Goal: Task Accomplishment & Management: Manage account settings

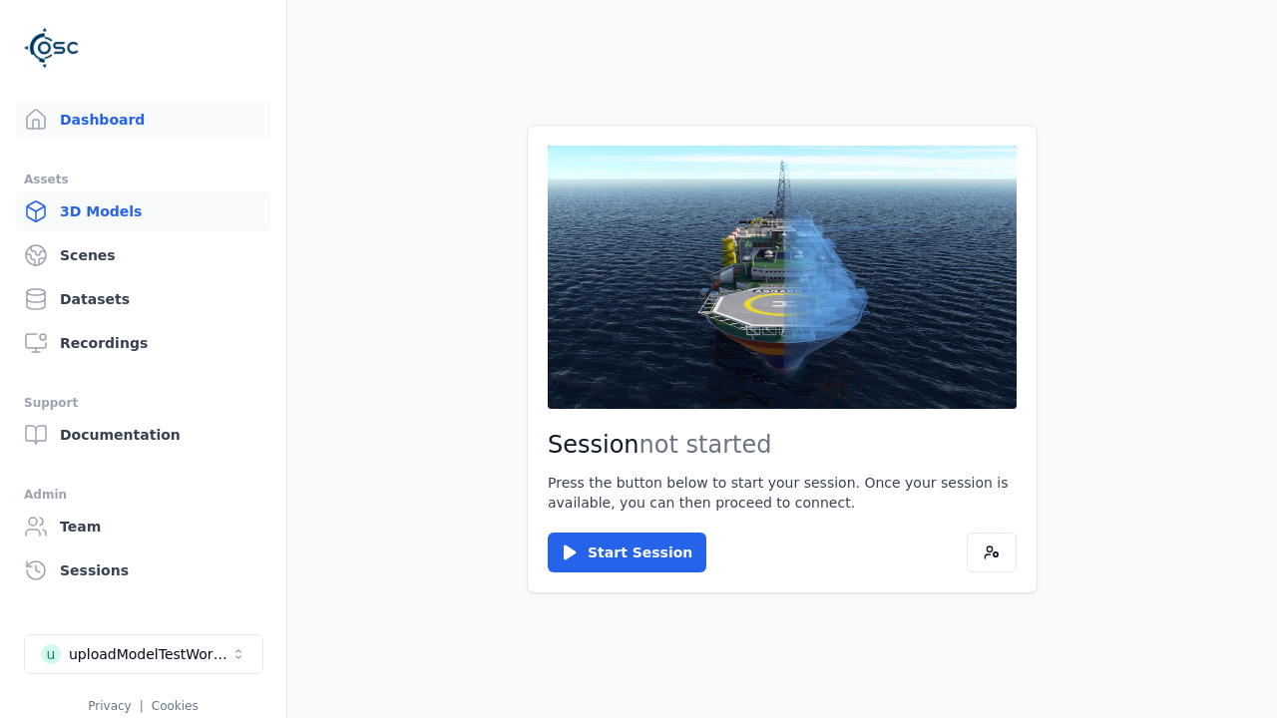
click at [135, 212] on link "3D Models" at bounding box center [143, 212] width 254 height 40
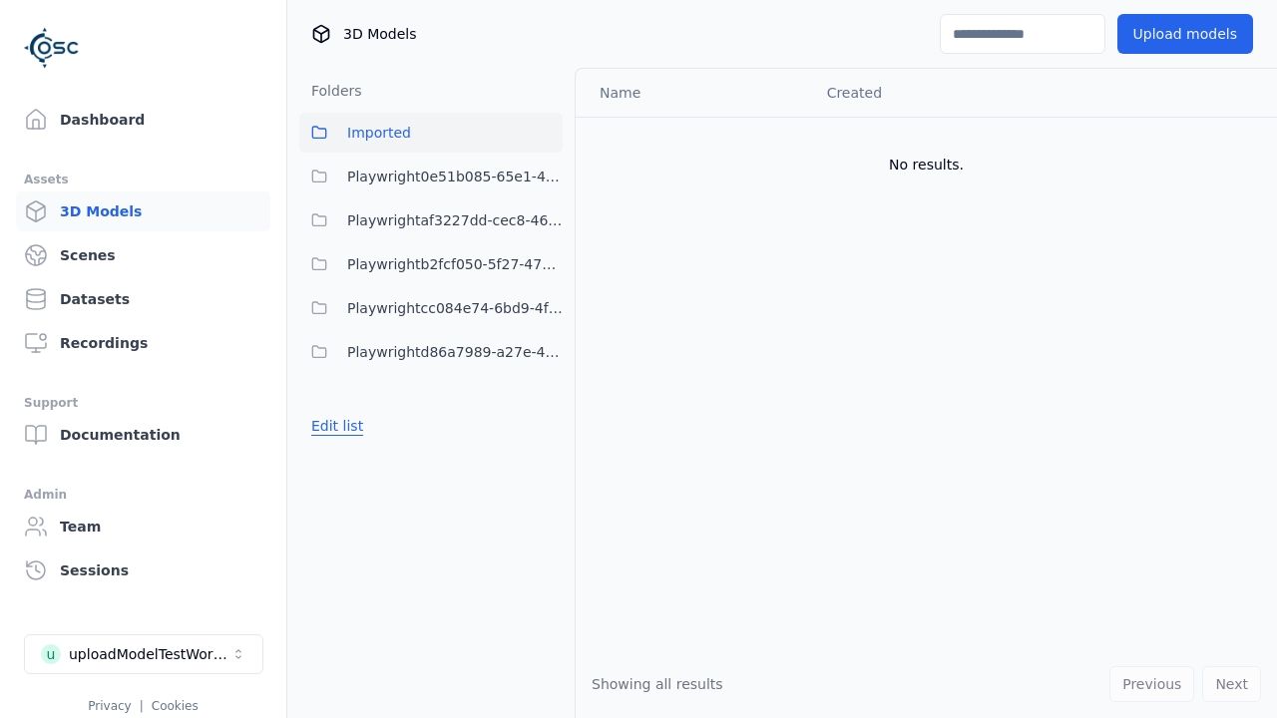
click at [334, 426] on button "Edit list" at bounding box center [337, 426] width 76 height 36
click at [352, 426] on link "Create folder" at bounding box center [357, 426] width 92 height 20
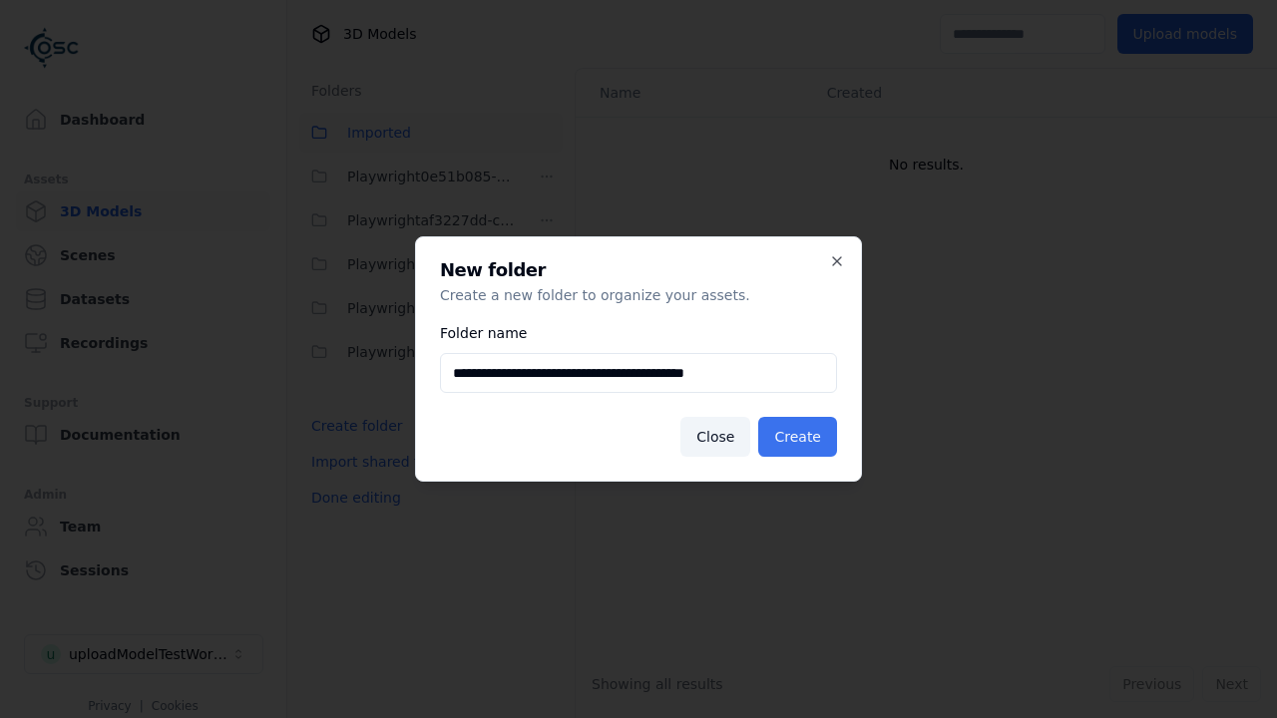
type input "**********"
click at [800, 437] on button "Create" at bounding box center [797, 437] width 79 height 40
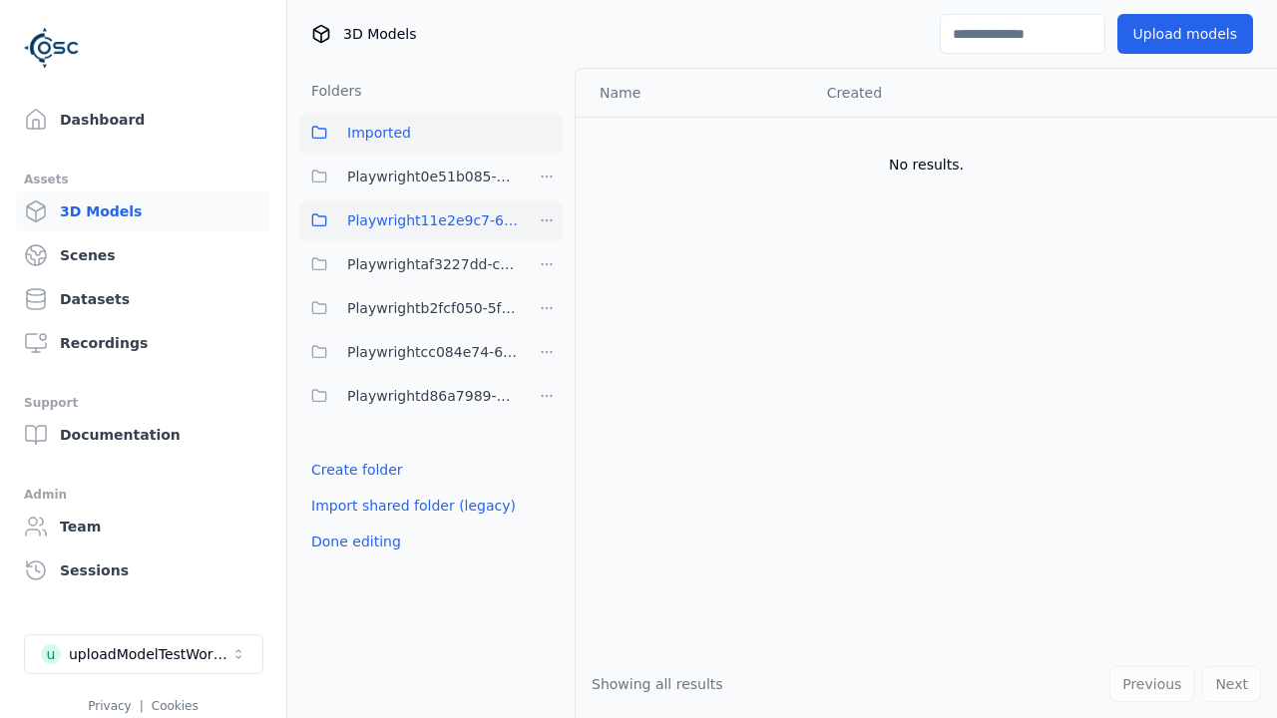
click at [409, 221] on span "Playwright11e2e9c7-6c23-4ce7-ac48-ea95a4ff6a43" at bounding box center [433, 221] width 172 height 24
click at [1188, 34] on button "Upload models" at bounding box center [1186, 34] width 136 height 40
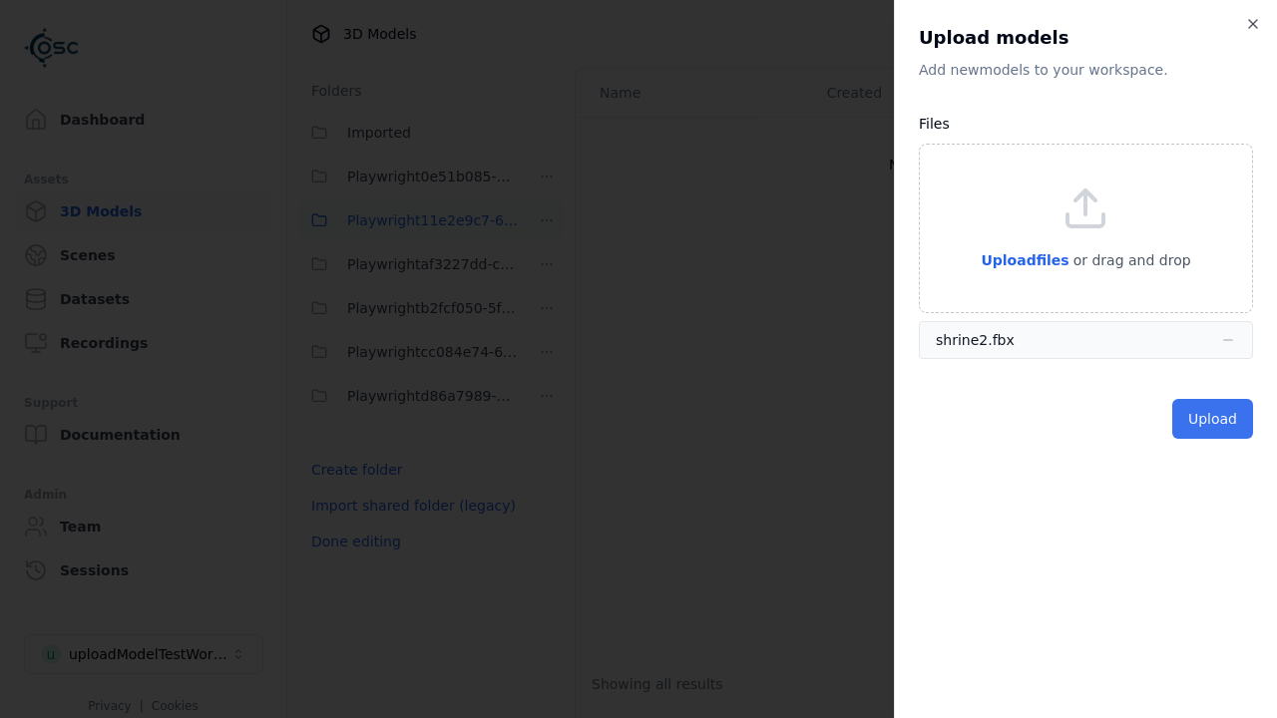
click at [1214, 418] on button "Upload" at bounding box center [1212, 419] width 81 height 40
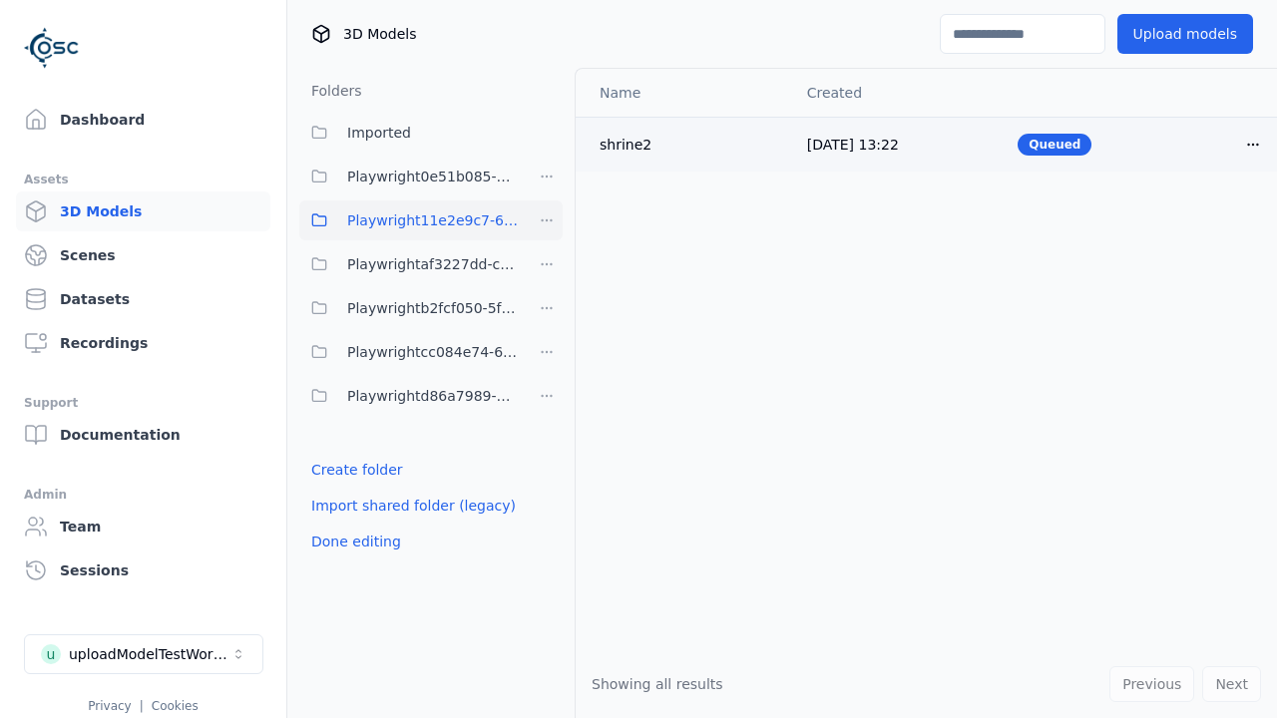
click at [1236, 144] on html "Support Dashboard Assets 3D Models Scenes Datasets Recordings Support Documenta…" at bounding box center [638, 359] width 1277 height 718
click at [1192, 220] on div "Delete" at bounding box center [1193, 221] width 118 height 32
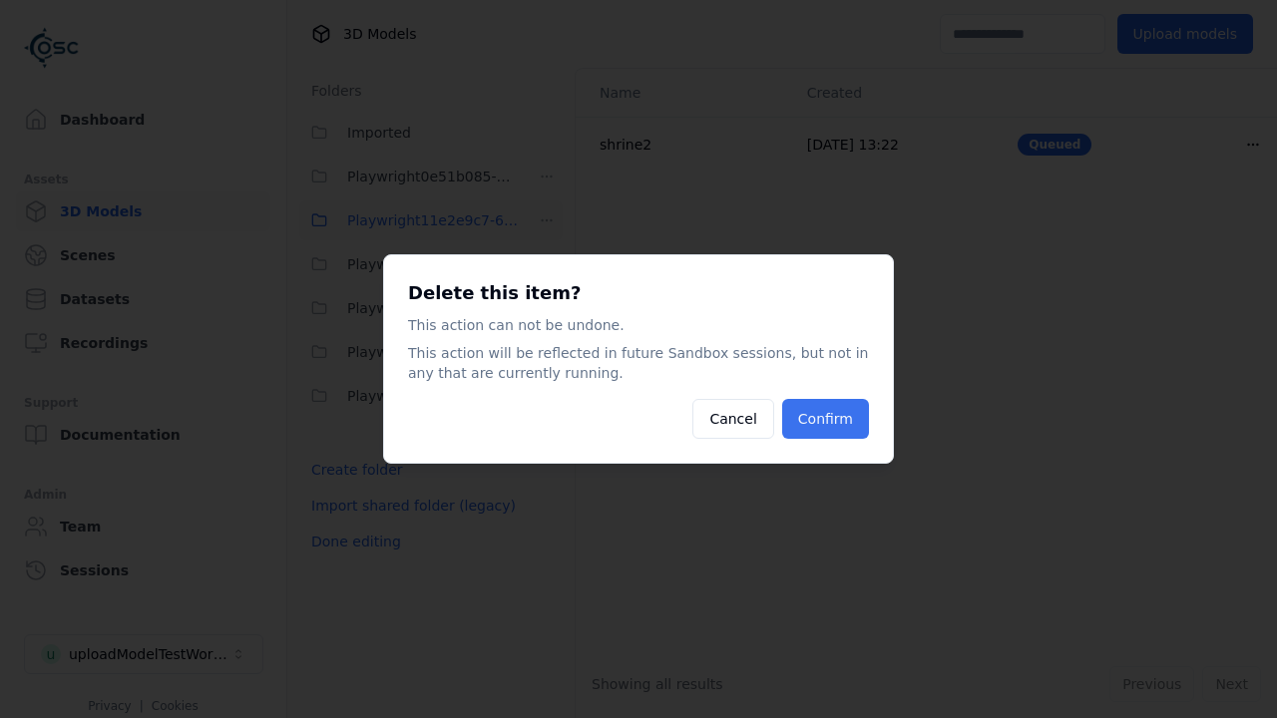
click at [827, 419] on button "Confirm" at bounding box center [825, 419] width 87 height 40
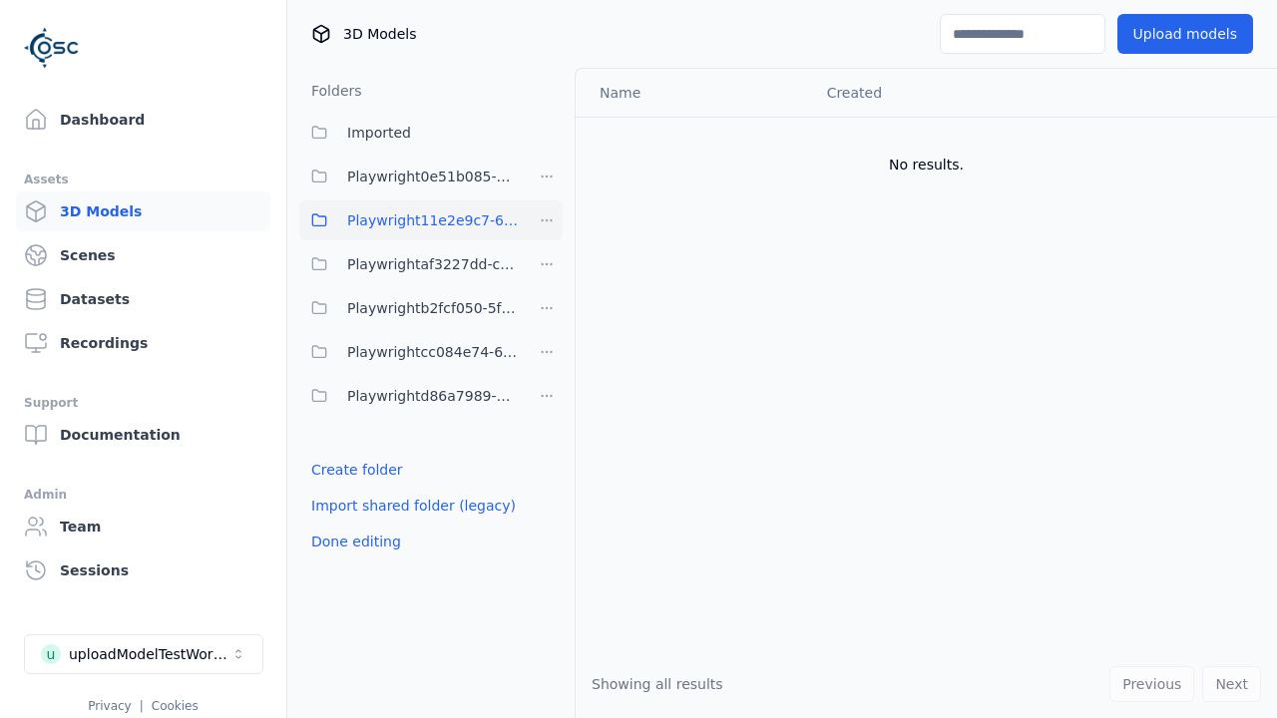
click at [547, 221] on html "Support Dashboard Assets 3D Models Scenes Datasets Recordings Support Documenta…" at bounding box center [638, 359] width 1277 height 718
click at [546, 356] on div "Delete" at bounding box center [554, 357] width 134 height 32
